Goal: Ask a question

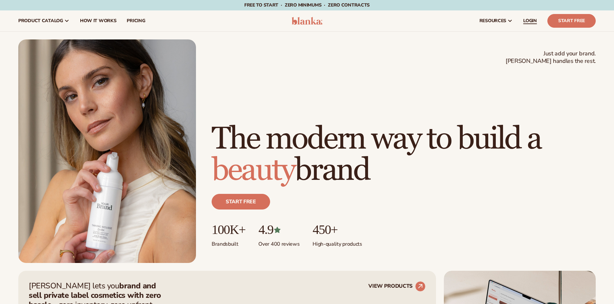
click at [529, 21] on span "LOGIN" at bounding box center [530, 20] width 14 height 5
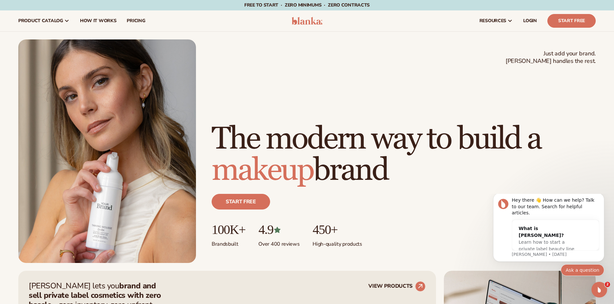
click at [585, 273] on button "Ask a question" at bounding box center [581, 271] width 43 height 12
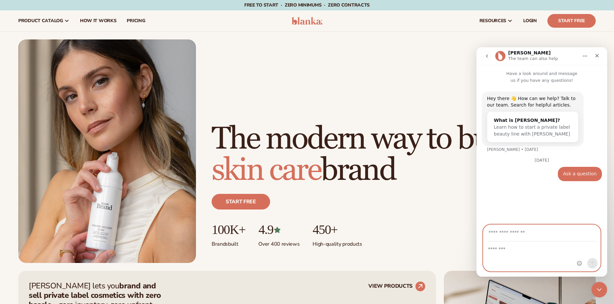
click at [517, 250] on textarea "Message…" at bounding box center [541, 247] width 117 height 11
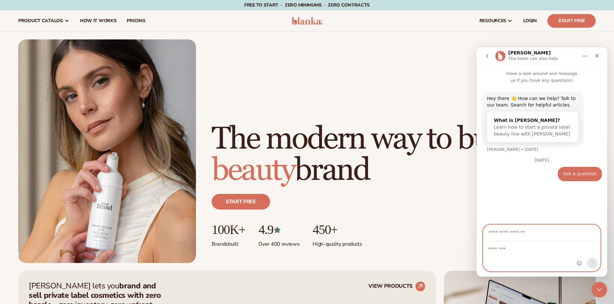
click at [514, 234] on input "Your email" at bounding box center [541, 233] width 109 height 17
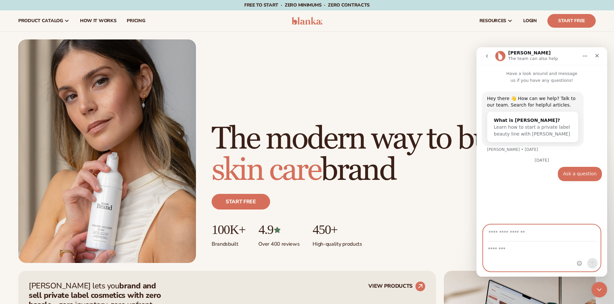
click at [485, 252] on textarea "Message…" at bounding box center [541, 247] width 117 height 11
click at [534, 231] on input "Your email" at bounding box center [541, 233] width 109 height 17
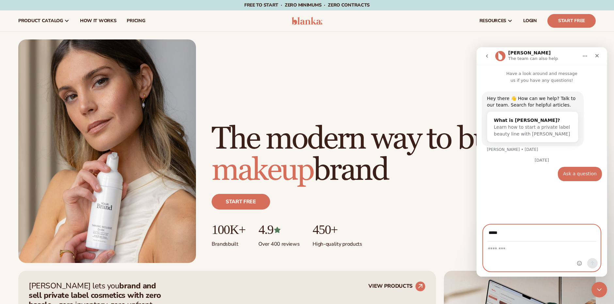
type input "**********"
click at [520, 259] on div "Intercom messenger" at bounding box center [541, 256] width 117 height 29
click at [513, 252] on textarea "Message…" at bounding box center [541, 247] width 117 height 11
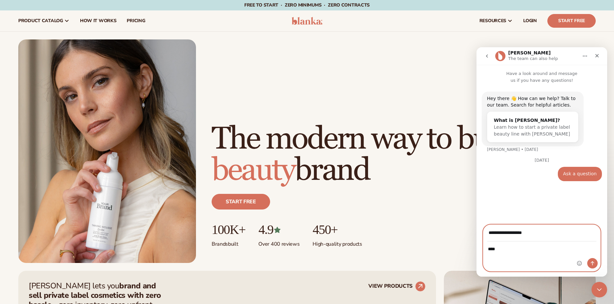
type textarea "****"
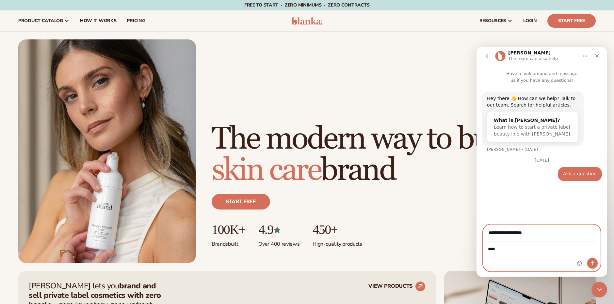
click at [590, 262] on icon "Send a message…" at bounding box center [591, 263] width 5 height 5
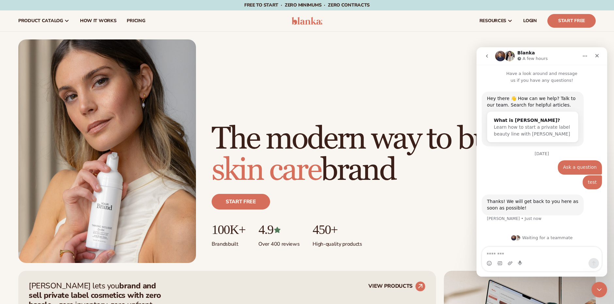
click at [305, 26] on header "Cart product catalog The Lab by [PERSON_NAME]" at bounding box center [307, 20] width 614 height 21
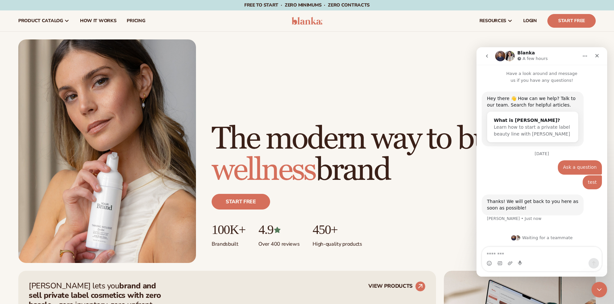
click at [65, 33] on div "Just add your brand. Blanka handles the rest. beauty,[MEDICAL_DATA],wellness,ma…" at bounding box center [307, 152] width 614 height 240
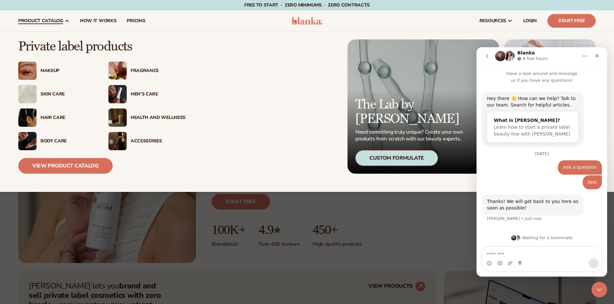
click at [65, 24] on link "product catalog" at bounding box center [44, 20] width 62 height 21
click at [48, 72] on div "Makeup" at bounding box center [67, 71] width 55 height 6
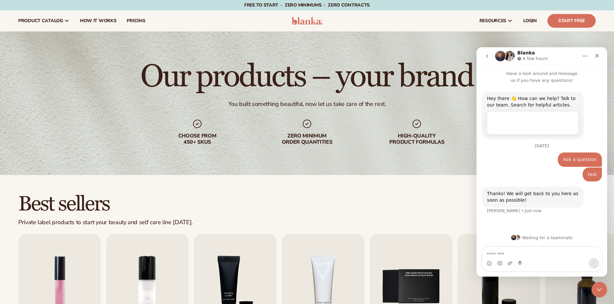
click at [600, 290] on icon "Close Intercom Messenger" at bounding box center [599, 290] width 8 height 8
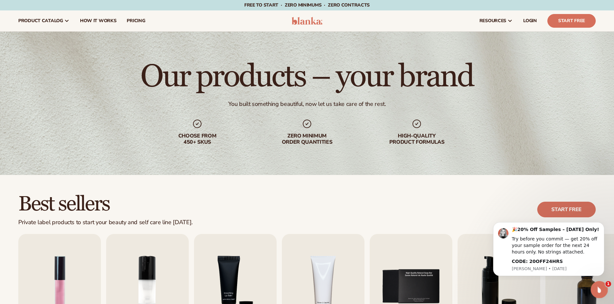
click at [594, 293] on div "Open Intercom Messenger" at bounding box center [598, 289] width 22 height 22
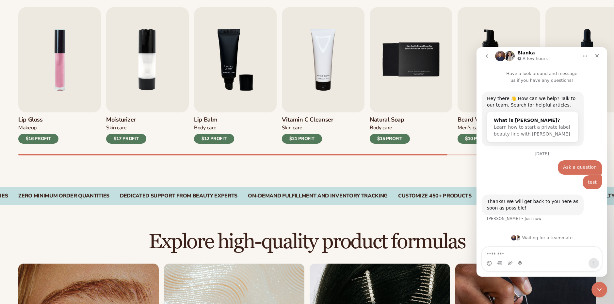
scroll to position [268, 0]
